Goal: Information Seeking & Learning: Learn about a topic

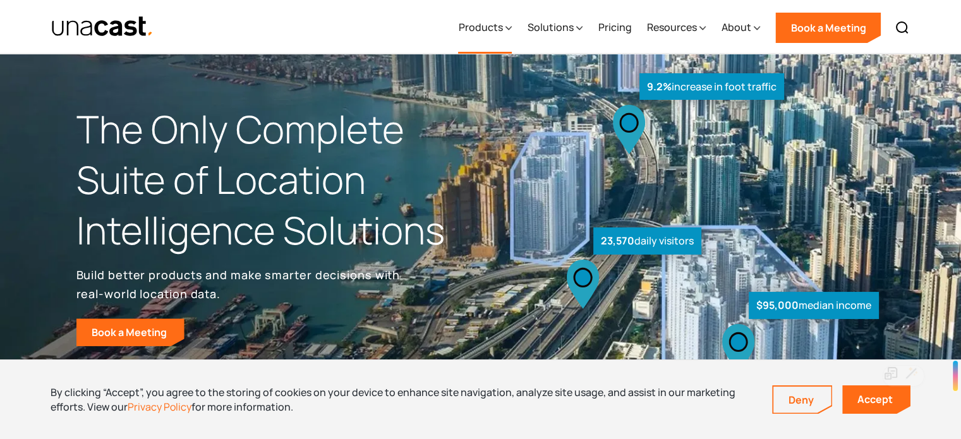
click at [486, 27] on div "Products" at bounding box center [480, 27] width 44 height 15
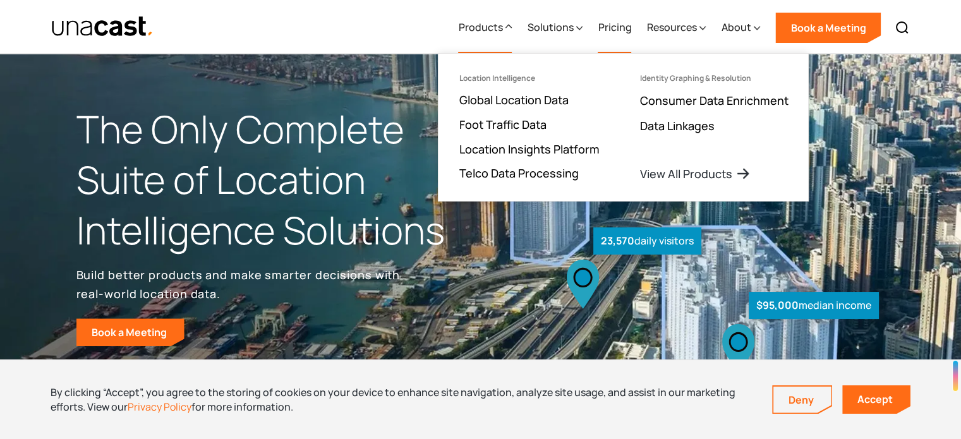
click at [622, 35] on link "Pricing" at bounding box center [614, 28] width 33 height 52
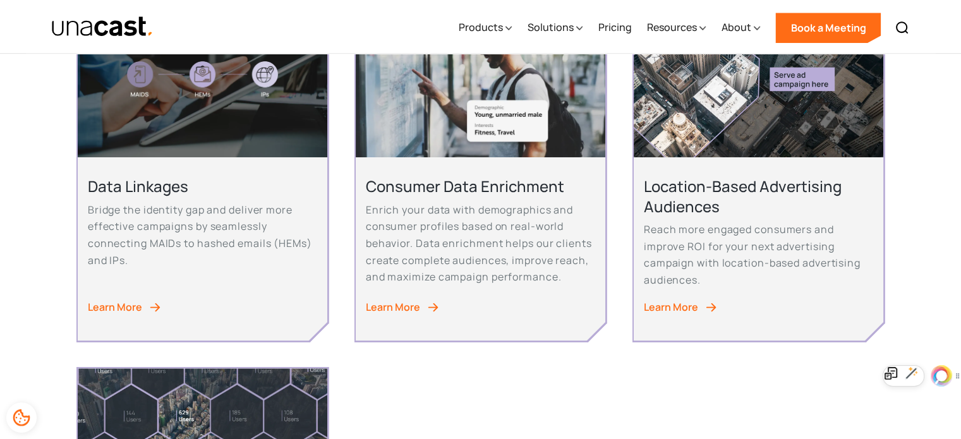
scroll to position [715, 0]
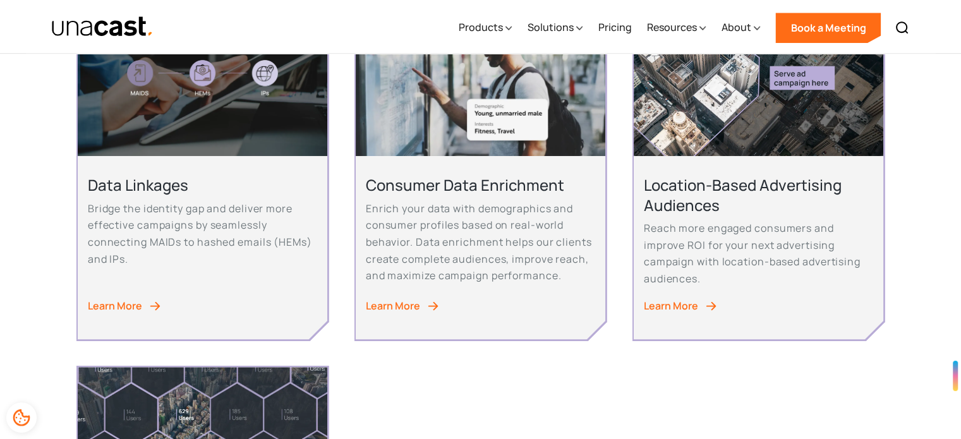
click at [690, 303] on div "Learn More" at bounding box center [671, 306] width 54 height 17
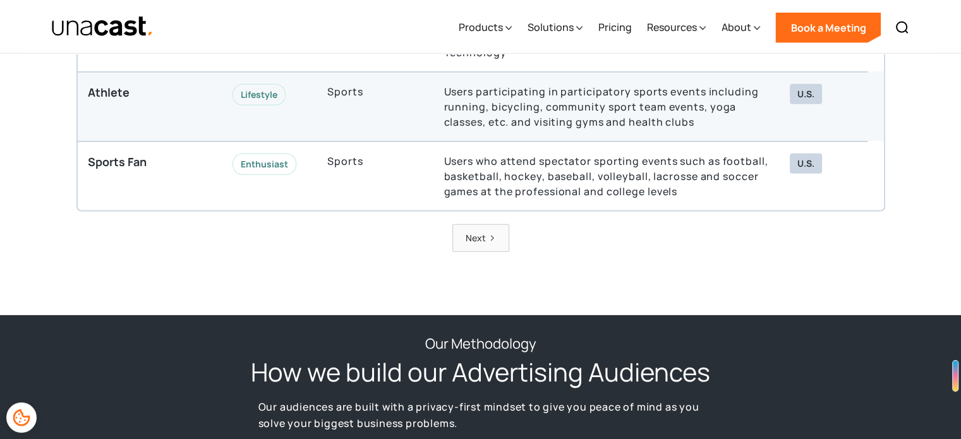
scroll to position [3891, 0]
click at [434, 239] on div "Previous Next" at bounding box center [480, 237] width 809 height 27
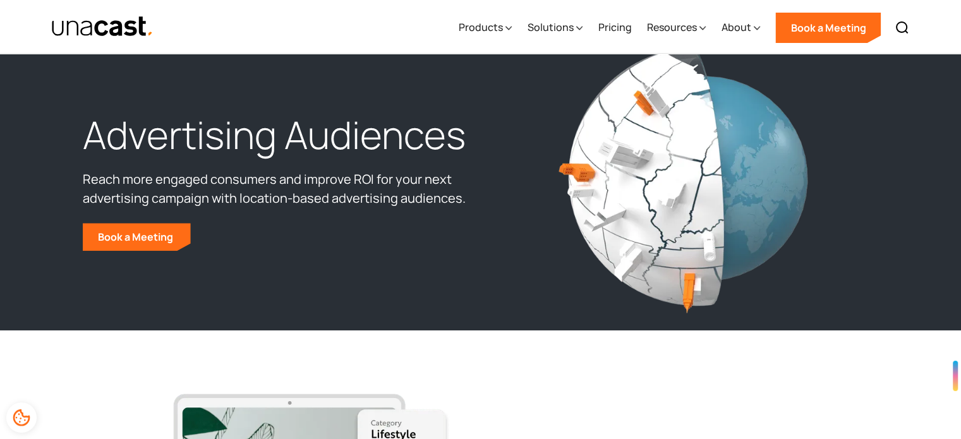
scroll to position [0, 0]
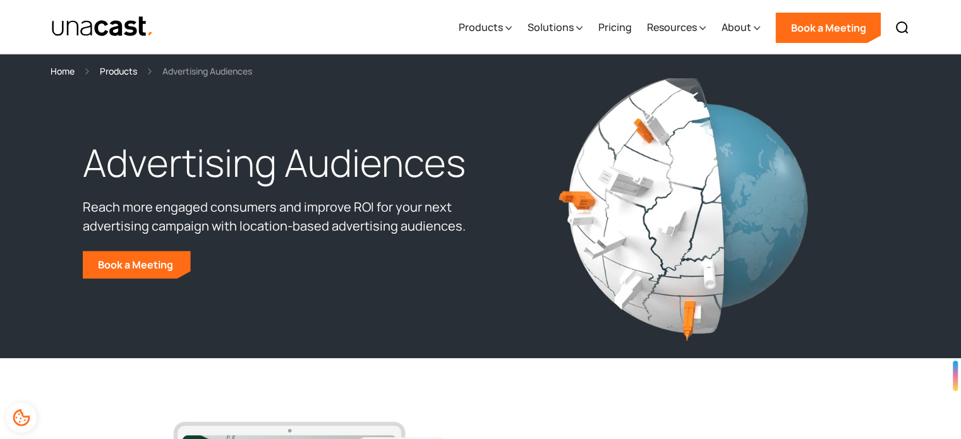
click at [116, 32] on img "home" at bounding box center [102, 27] width 103 height 22
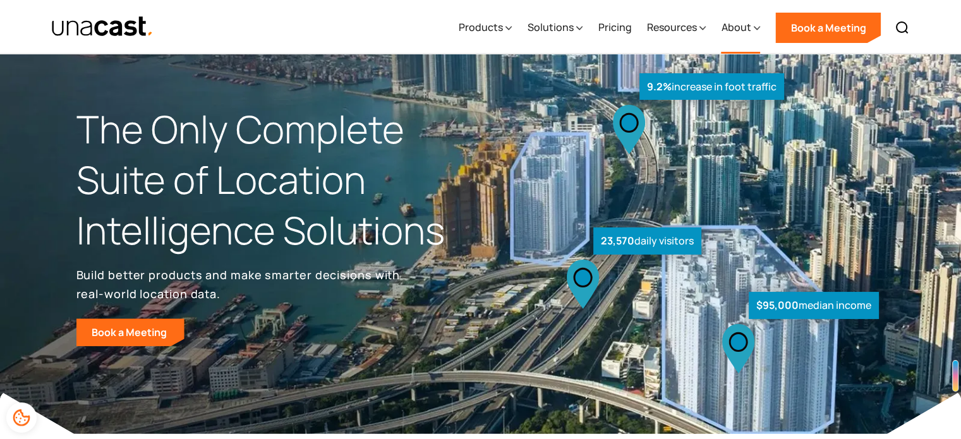
click at [751, 28] on div "About" at bounding box center [740, 28] width 39 height 52
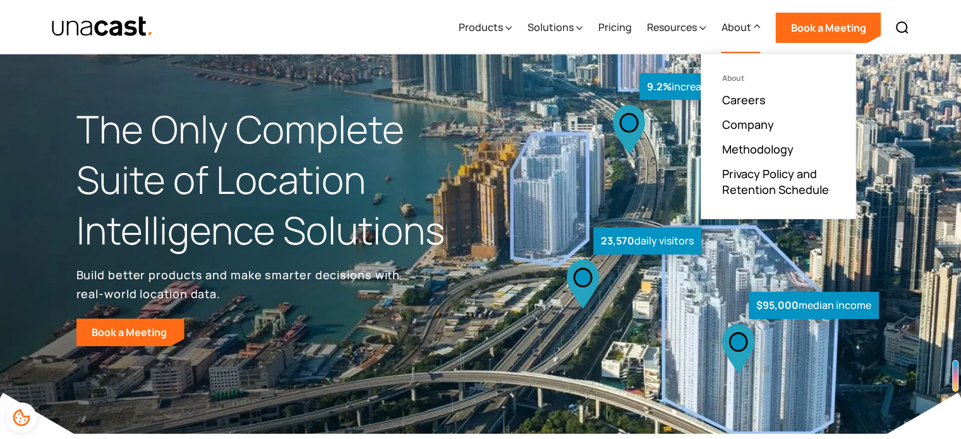
click at [507, 73] on img at bounding box center [480, 217] width 961 height 434
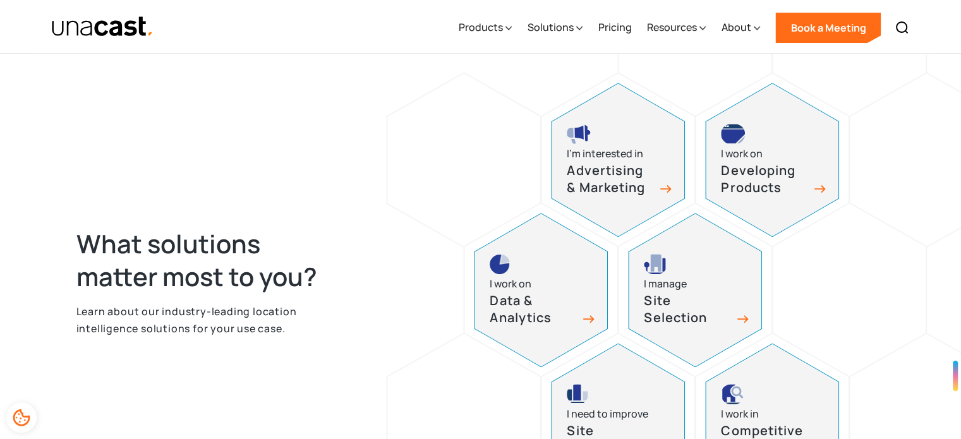
scroll to position [535, 0]
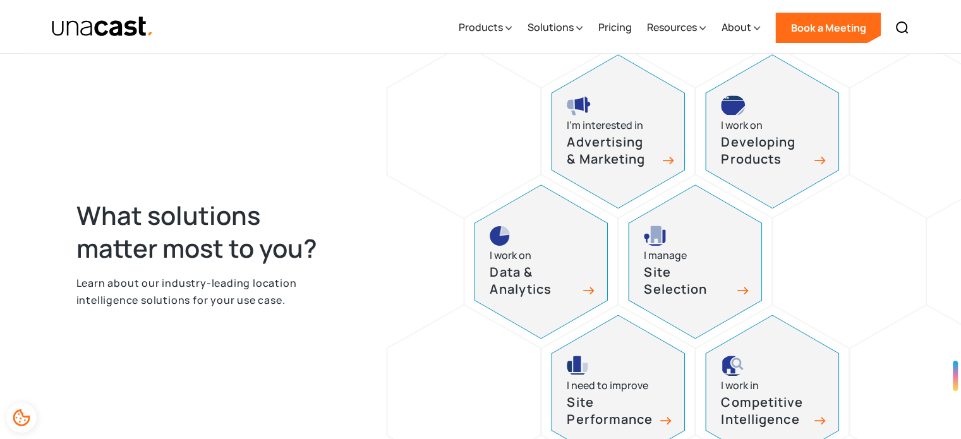
click at [600, 145] on h3 "Advertising & Marketing" at bounding box center [611, 150] width 88 height 33
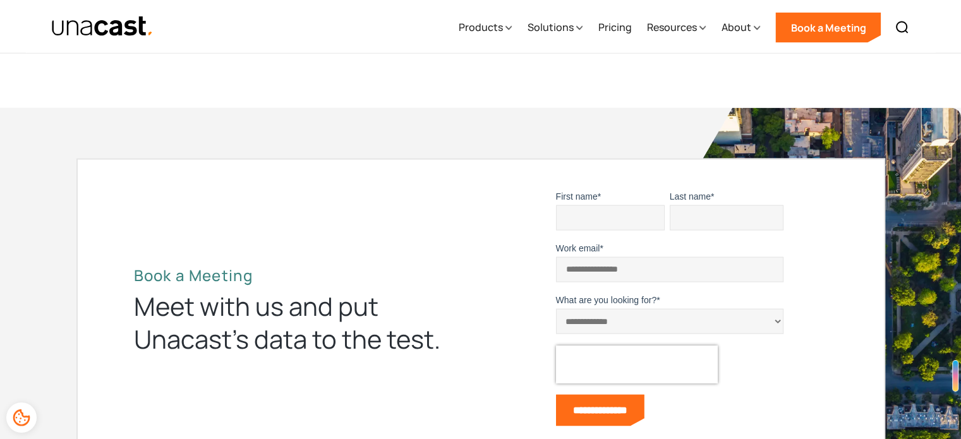
scroll to position [2906, 0]
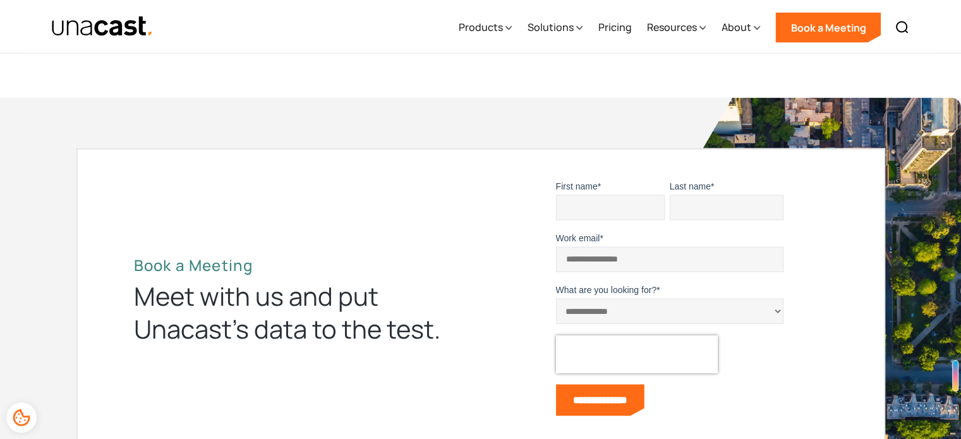
click at [574, 302] on select "**********" at bounding box center [669, 311] width 227 height 25
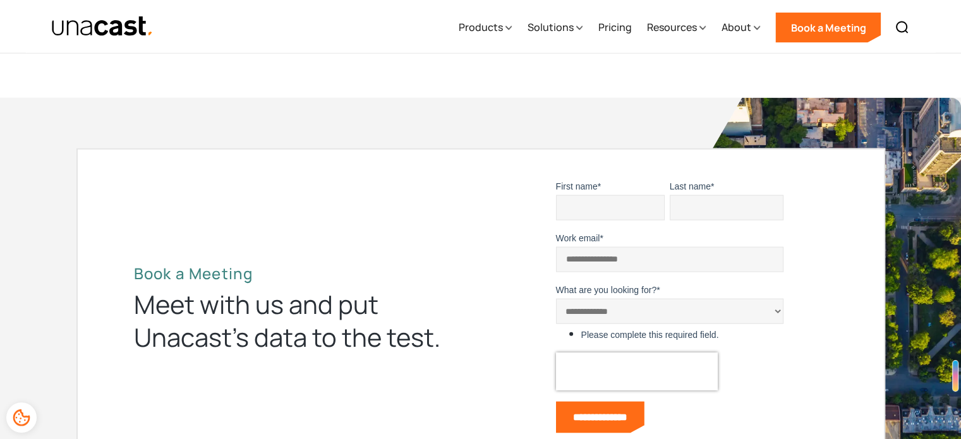
click at [469, 281] on div "Book a Meeting Meet with us and put Unacast’s data to the test." at bounding box center [298, 309] width 365 height 90
